Goal: Task Accomplishment & Management: Use online tool/utility

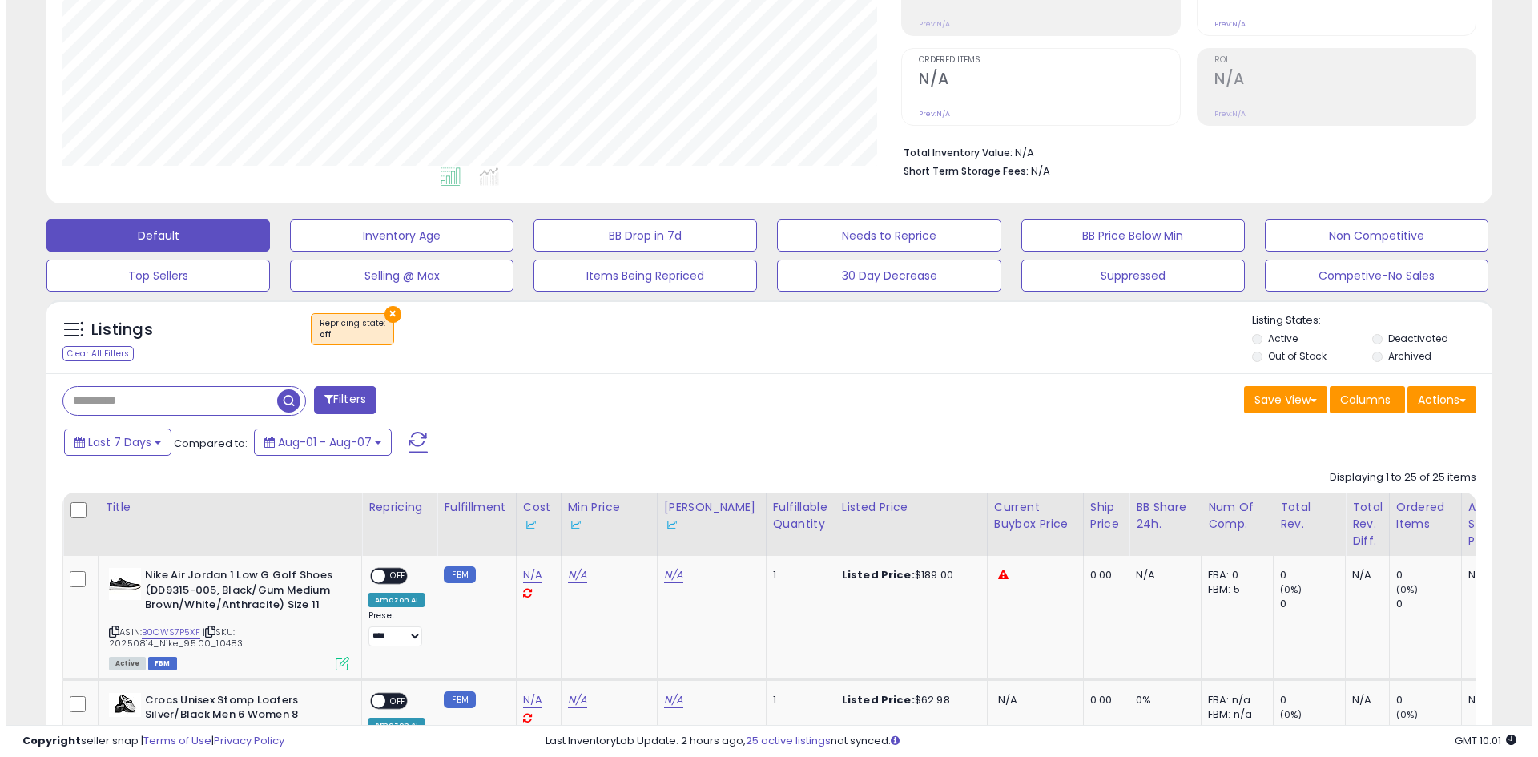
scroll to position [160, 0]
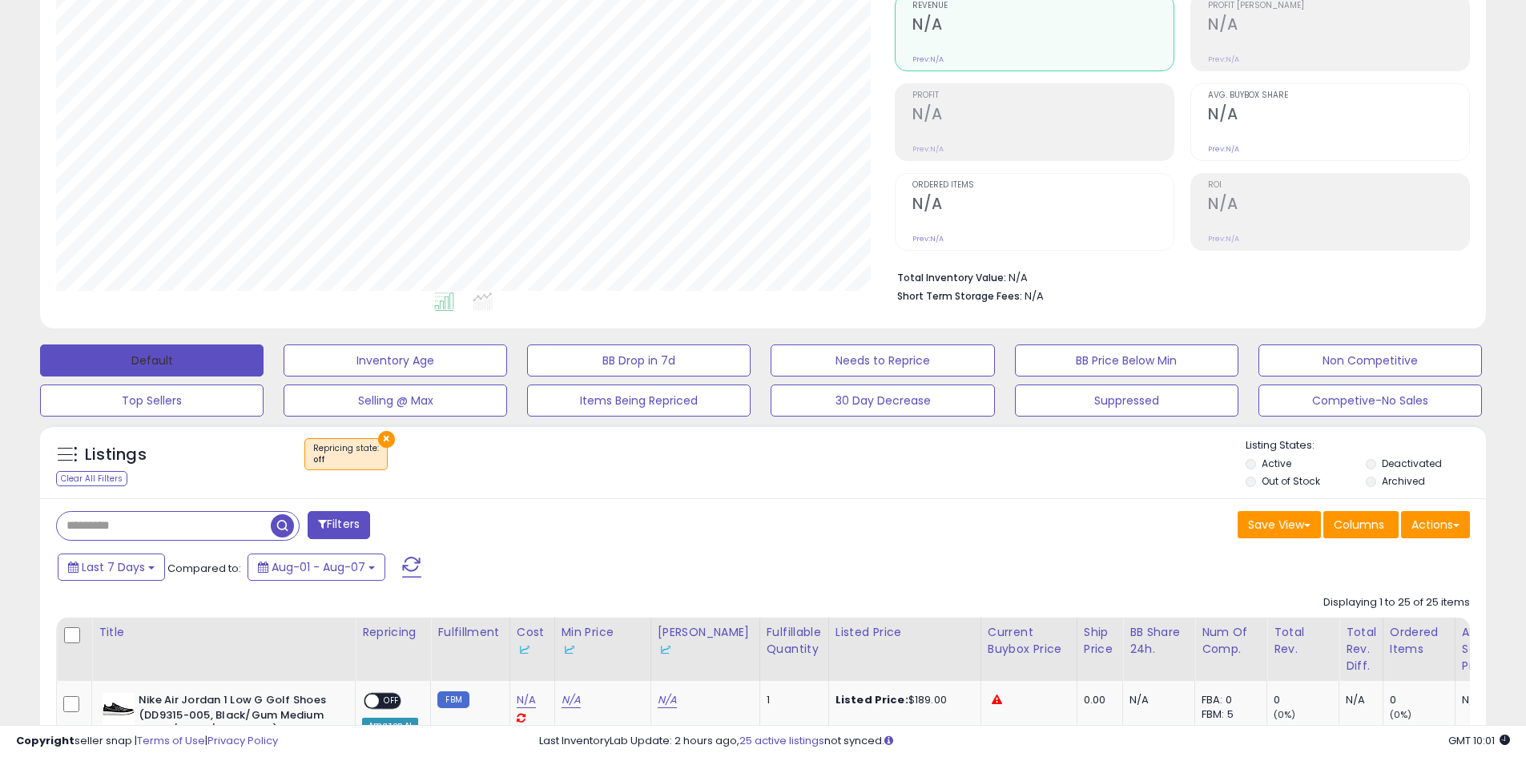
click at [215, 352] on button "Default" at bounding box center [151, 360] width 223 height 32
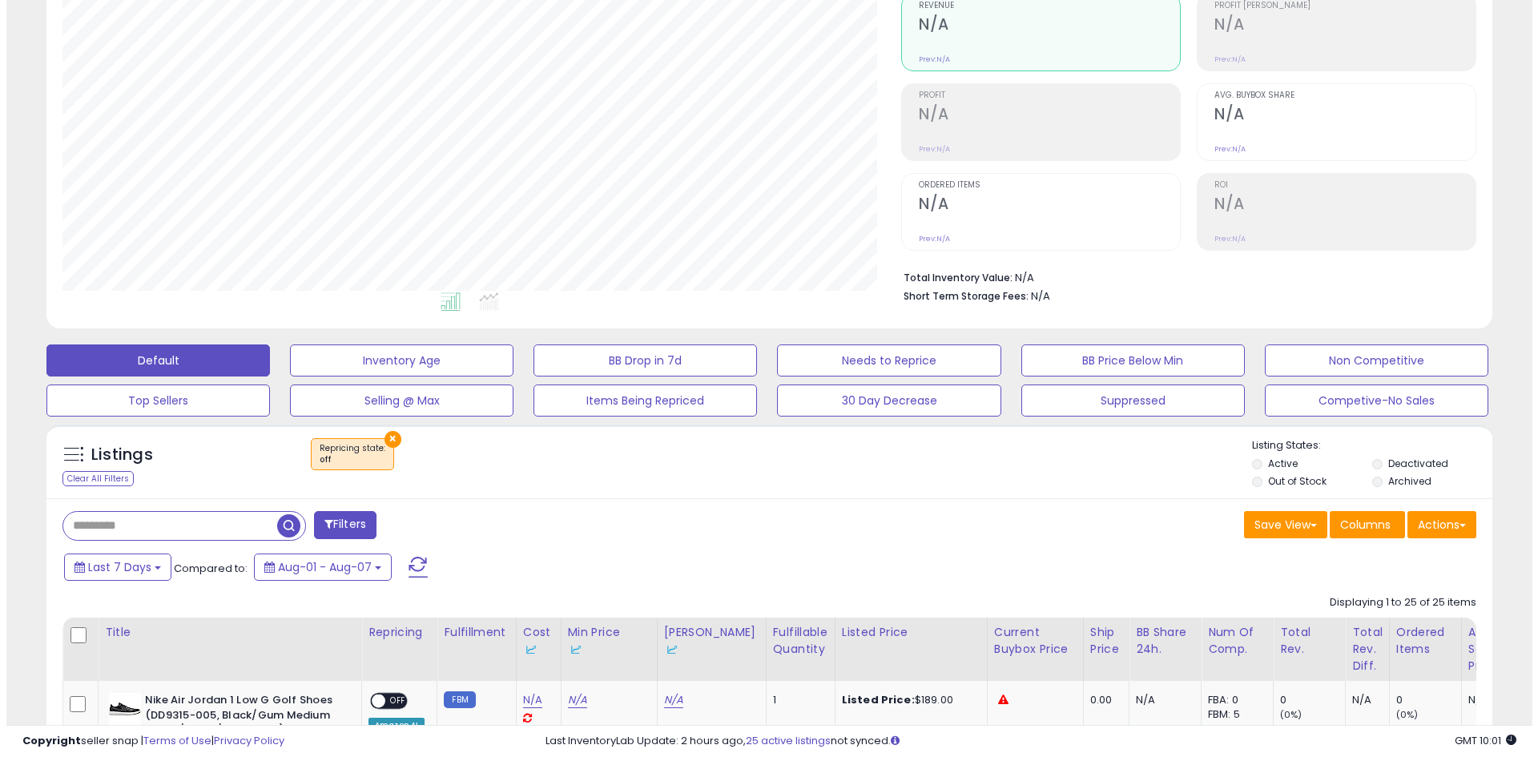
scroll to position [328, 839]
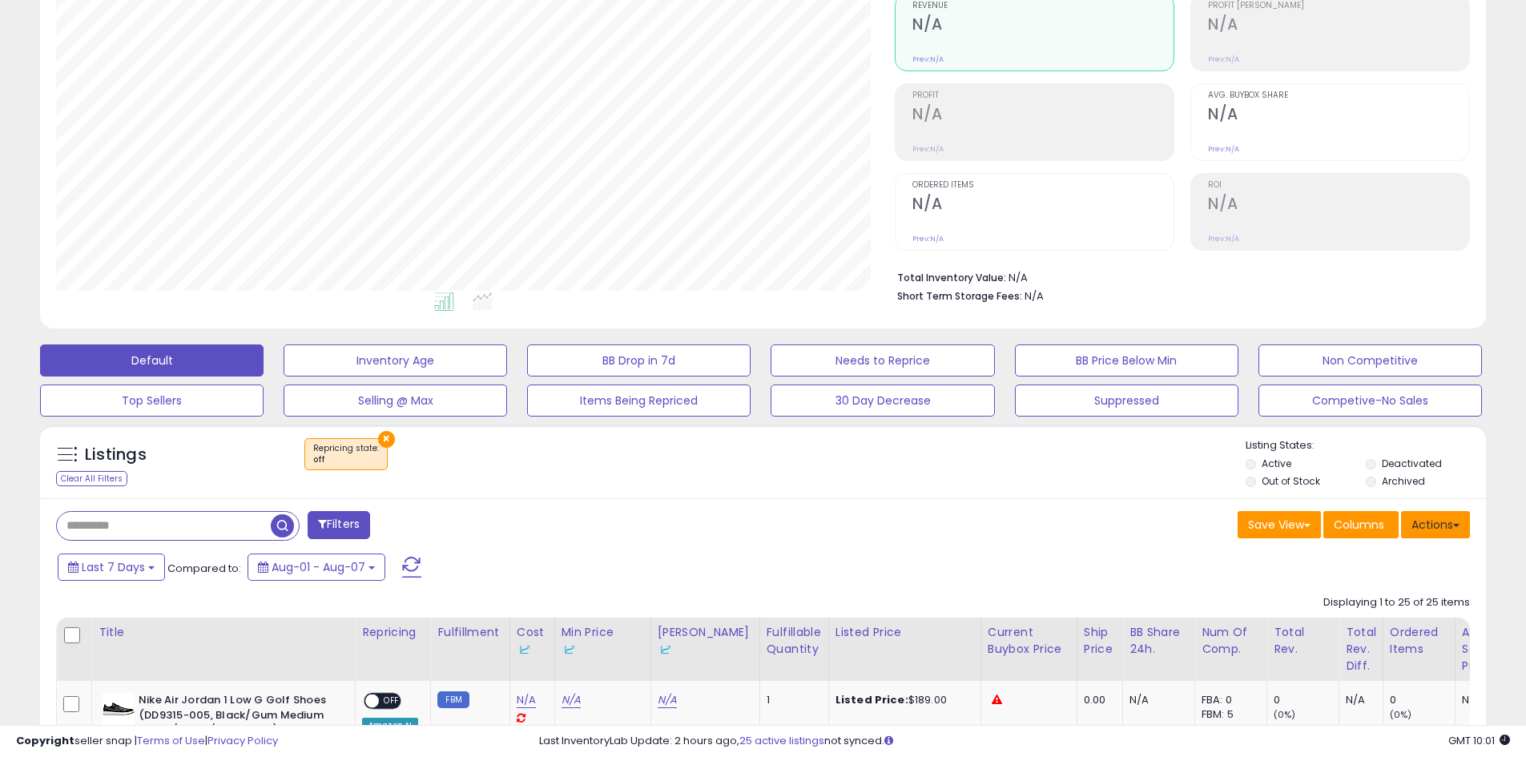
click at [1438, 526] on button "Actions" at bounding box center [1435, 524] width 69 height 27
click at [1352, 630] on link "Export All Columns" at bounding box center [1369, 626] width 175 height 25
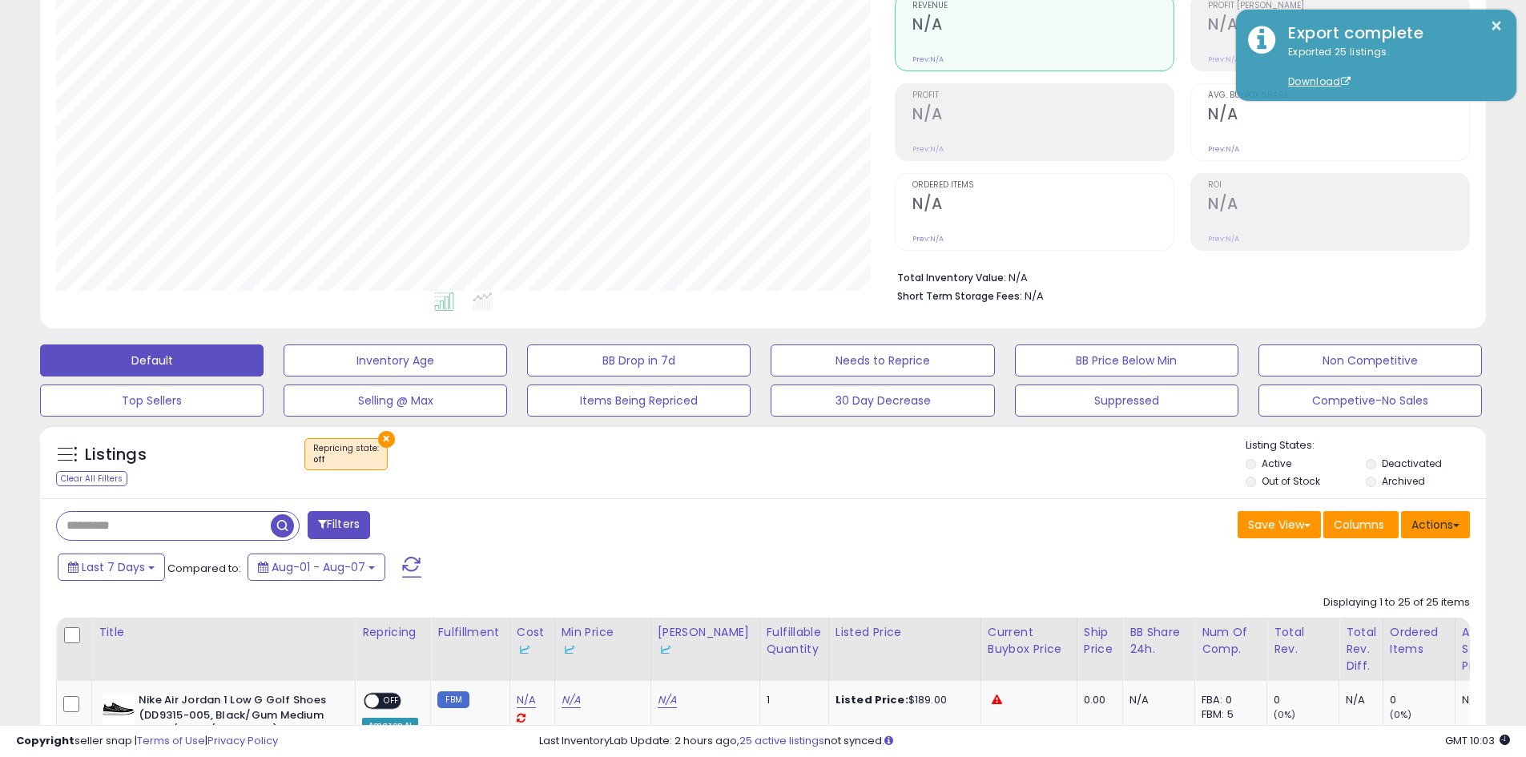
click at [1436, 529] on button "Actions" at bounding box center [1435, 524] width 69 height 27
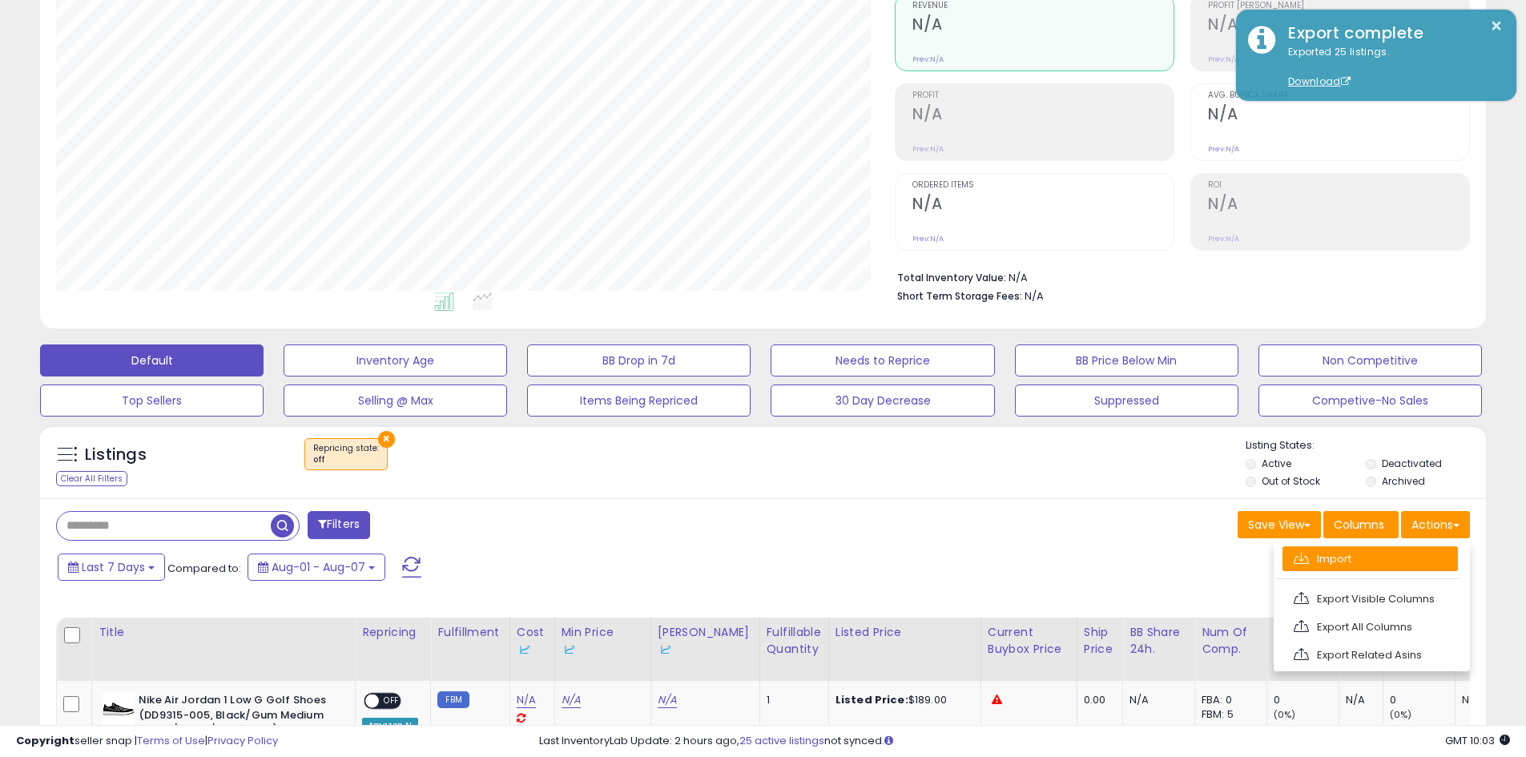
click at [1339, 554] on link "Import" at bounding box center [1369, 558] width 175 height 25
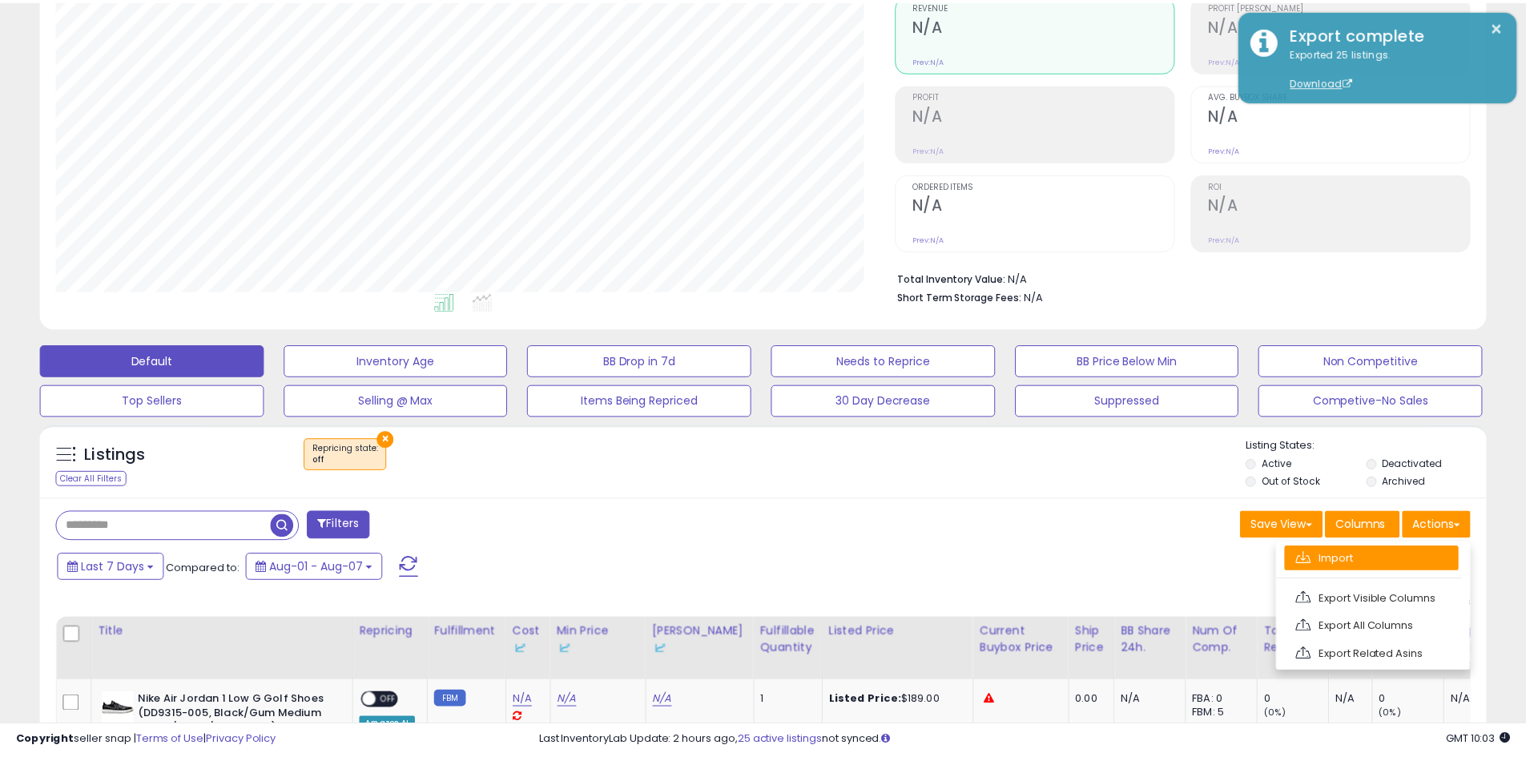
scroll to position [328, 846]
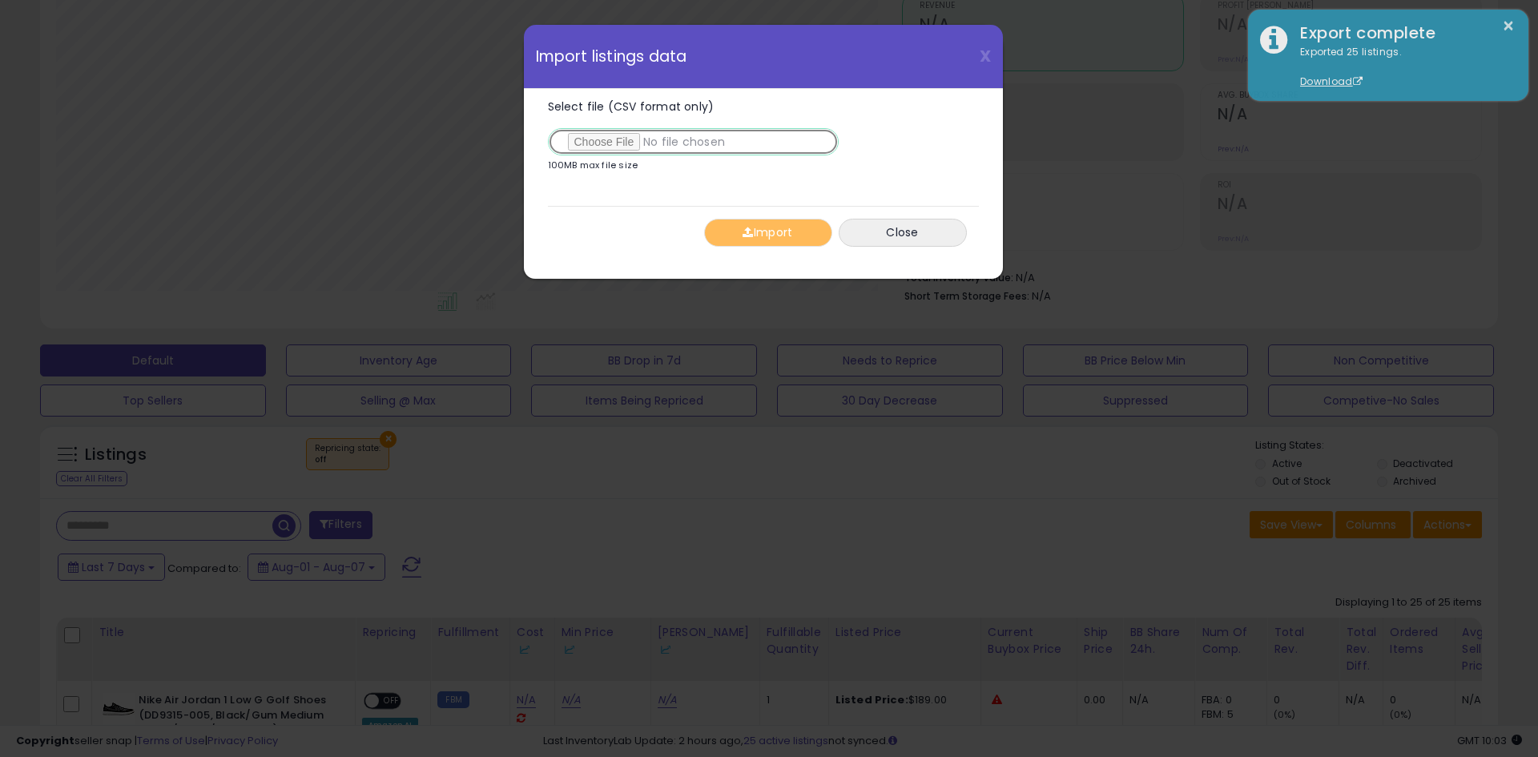
click at [625, 140] on input "Select file (CSV format only)" at bounding box center [693, 141] width 291 height 27
type input "**********"
click at [792, 231] on button "Import" at bounding box center [768, 233] width 128 height 28
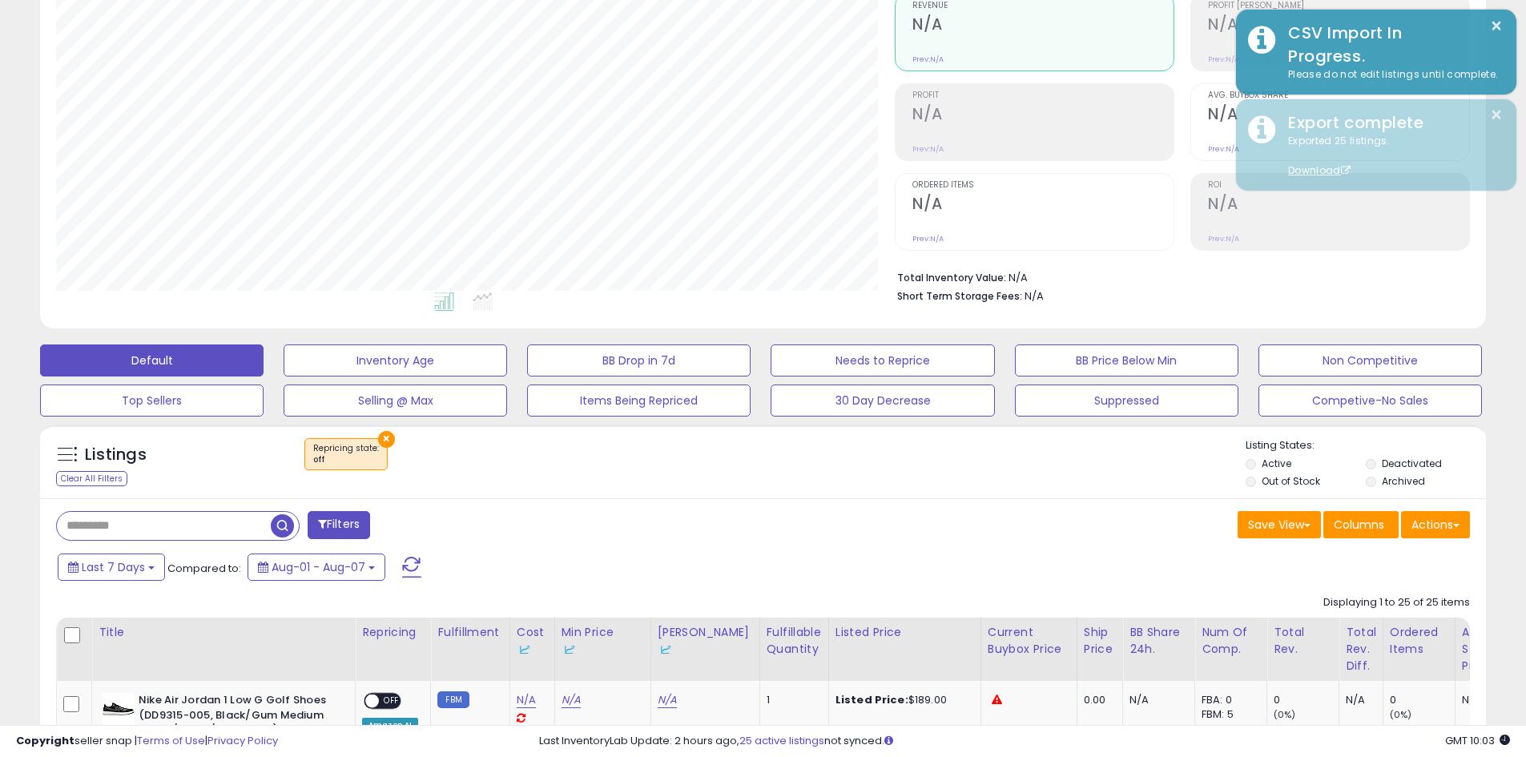
scroll to position [800701, 800191]
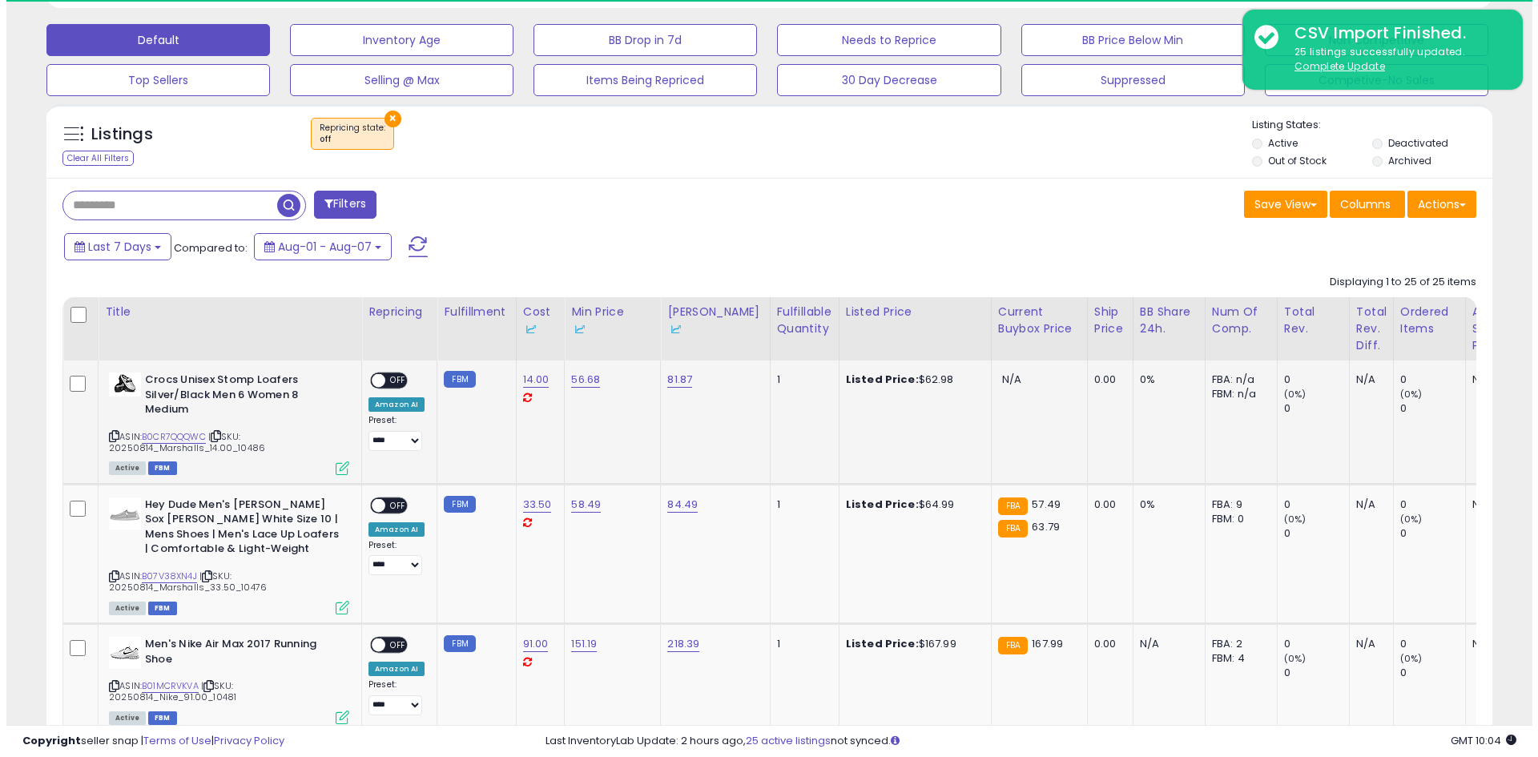
scroll to position [328, 839]
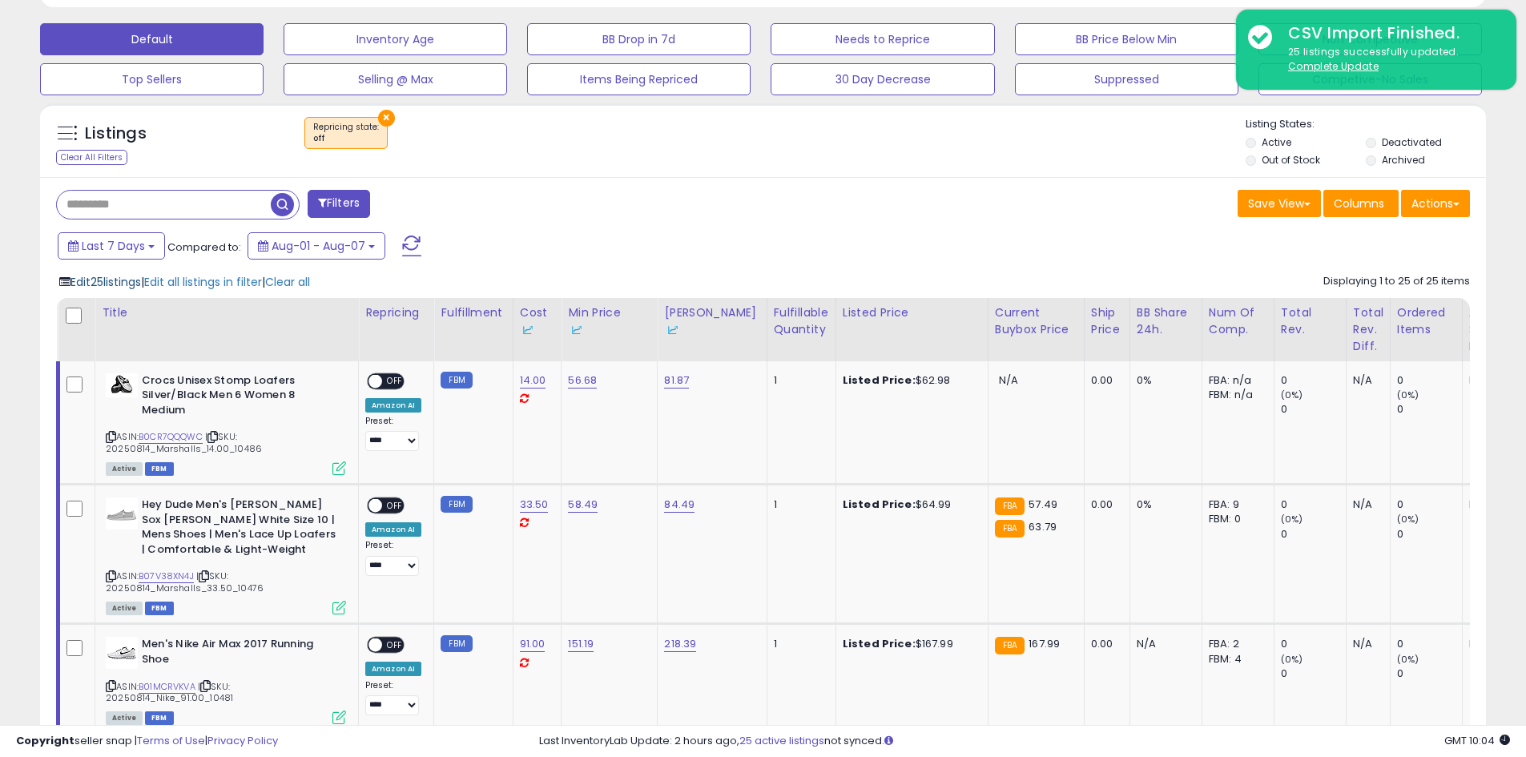
click at [127, 282] on span "Edit 25 listings" at bounding box center [105, 282] width 70 height 16
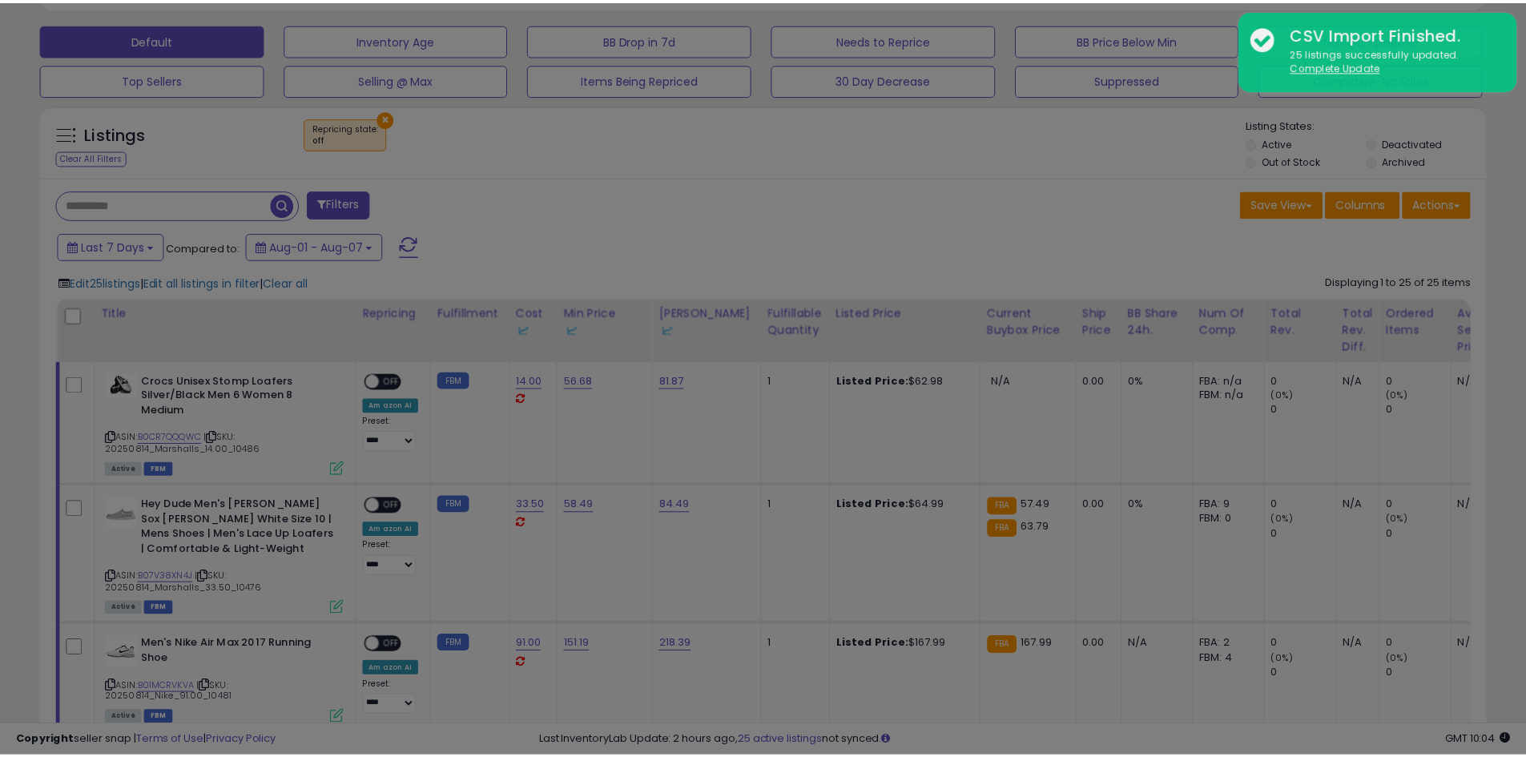
scroll to position [328, 846]
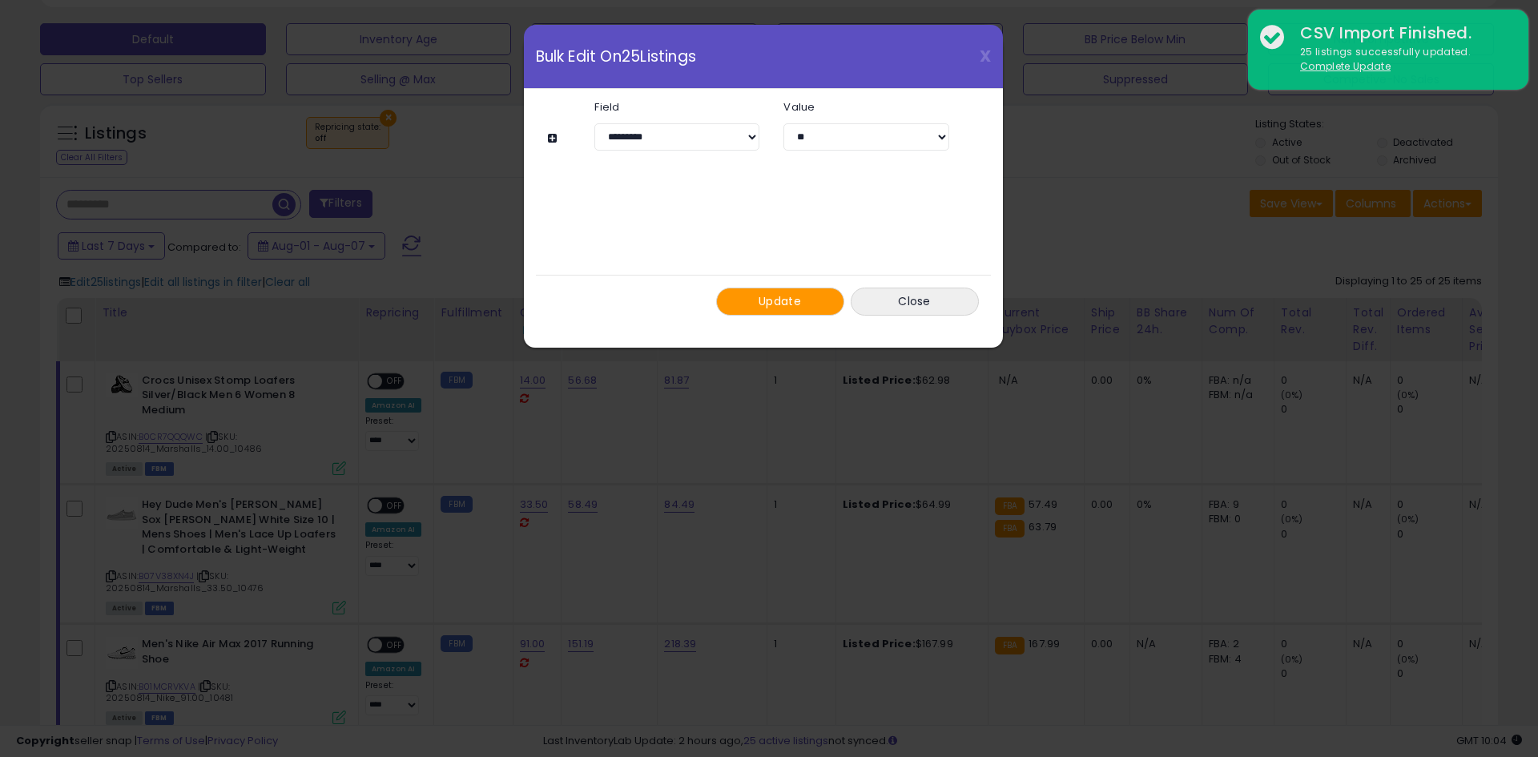
click at [799, 301] on span "Update" at bounding box center [780, 301] width 42 height 16
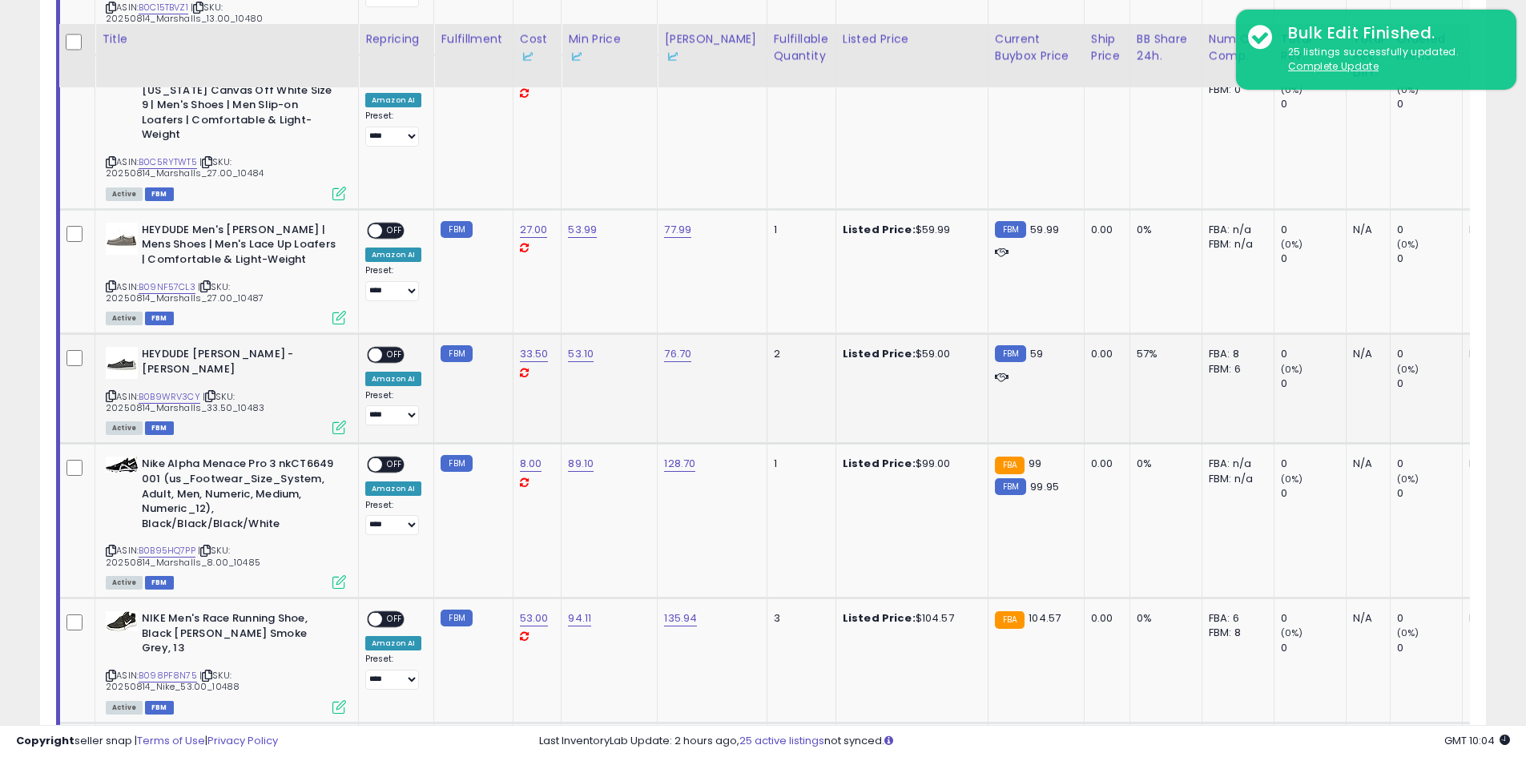
scroll to position [1603, 0]
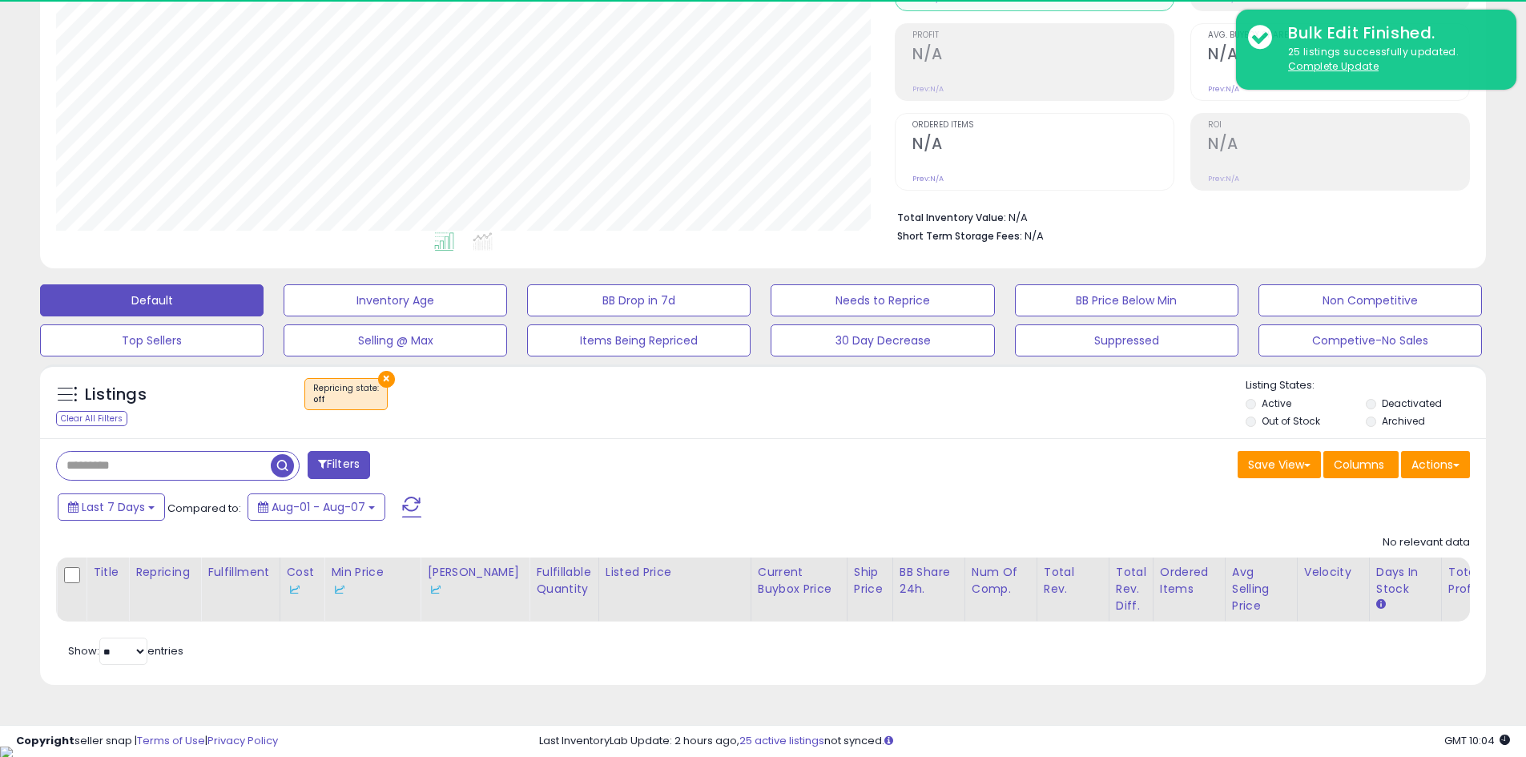
scroll to position [328, 839]
